Goal: Communication & Community: Answer question/provide support

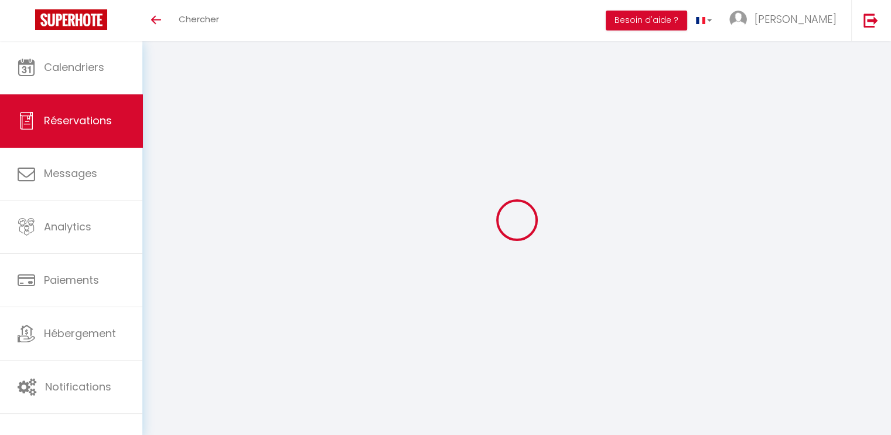
select select
checkbox input "false"
type textarea "Bonjour, L'heure d'arrivée n'est pas encore vraiment fixe. Je vous le confirmer…"
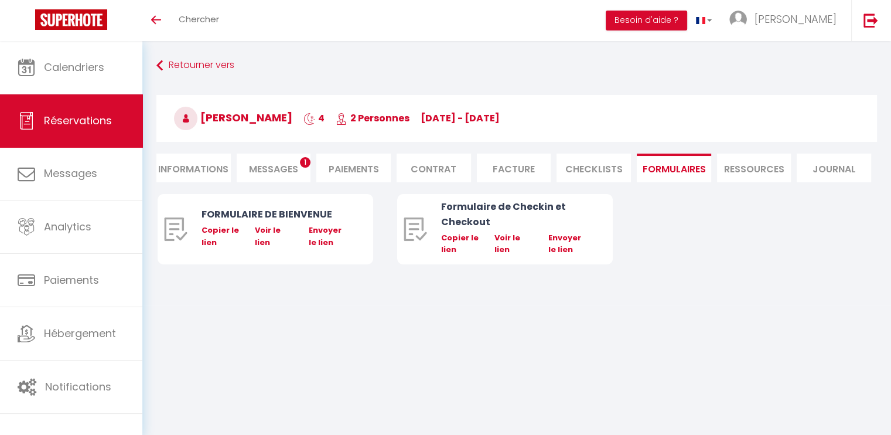
click at [288, 162] on span "Messages" at bounding box center [273, 168] width 49 height 13
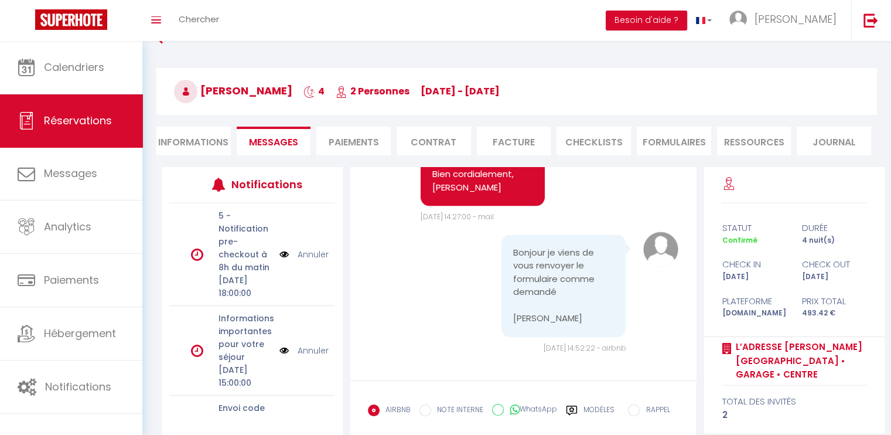
scroll to position [28, 0]
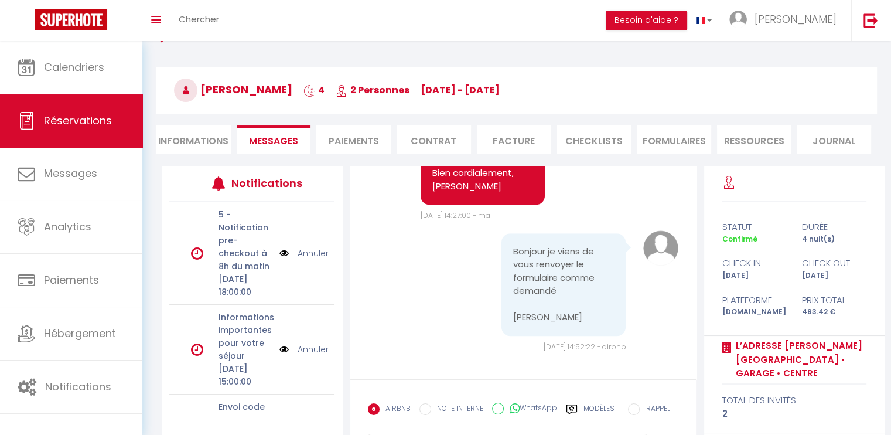
click at [579, 221] on div "Note Sms Bonjour Rose 🌸 Merci beaucoup pour votre message et pour l’intérêt que…" at bounding box center [523, 101] width 311 height 241
click at [663, 149] on li "FORMULAIRES" at bounding box center [674, 139] width 74 height 29
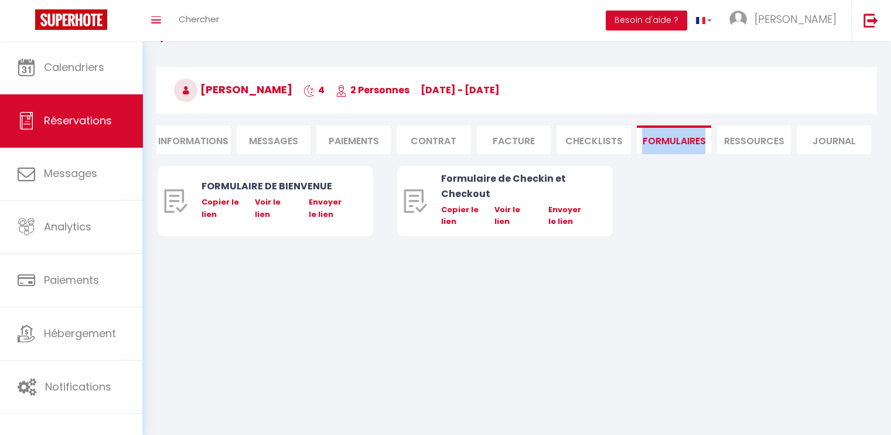
click at [663, 149] on li "FORMULAIRES" at bounding box center [674, 139] width 74 height 29
click at [506, 214] on link "Voir le lien" at bounding box center [507, 215] width 26 height 23
click at [276, 142] on span "Messages" at bounding box center [273, 140] width 49 height 13
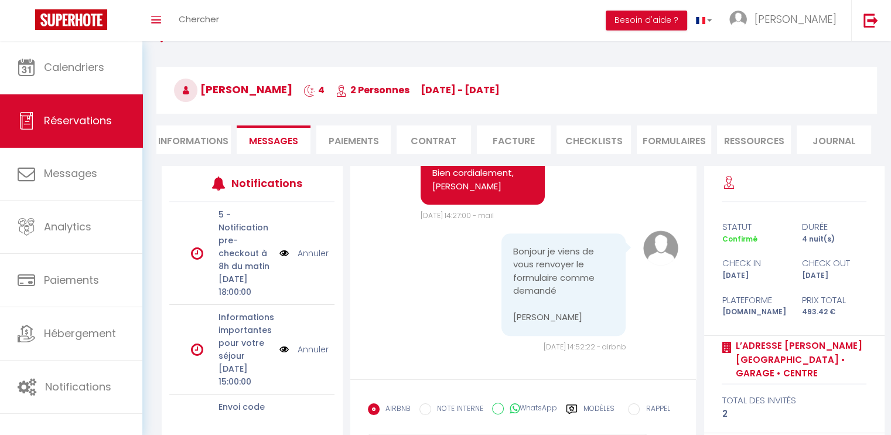
scroll to position [90, 0]
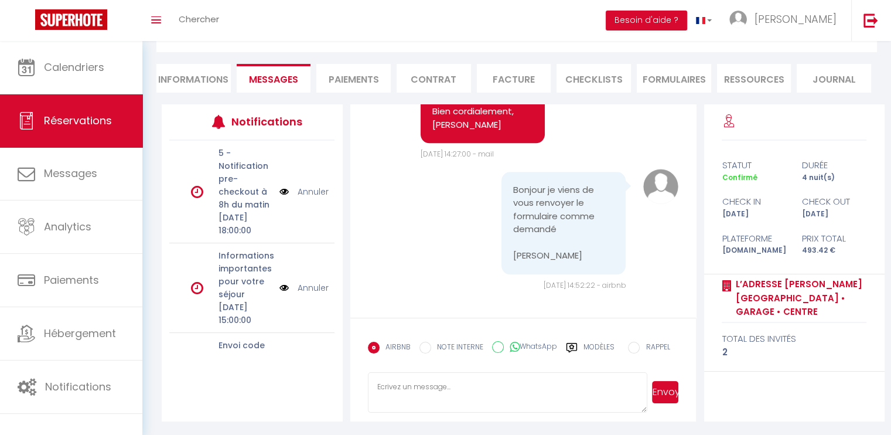
click at [387, 390] on textarea at bounding box center [508, 392] width 280 height 41
type textarea "Bonjour, Merci beaucoup. Pas de soucis vous me confirmerez votre arrivée plus t…"
click at [661, 387] on button "Envoyer" at bounding box center [665, 392] width 26 height 22
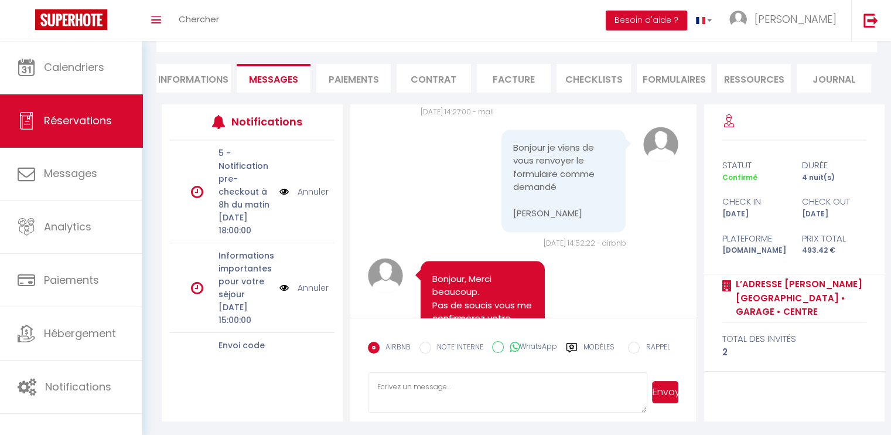
scroll to position [1515, 0]
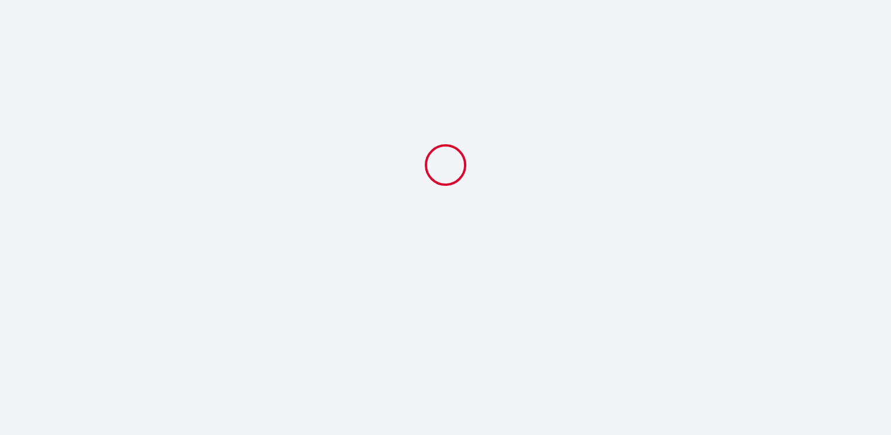
select select "11:00"
